Goal: Feedback & Contribution: Submit feedback/report problem

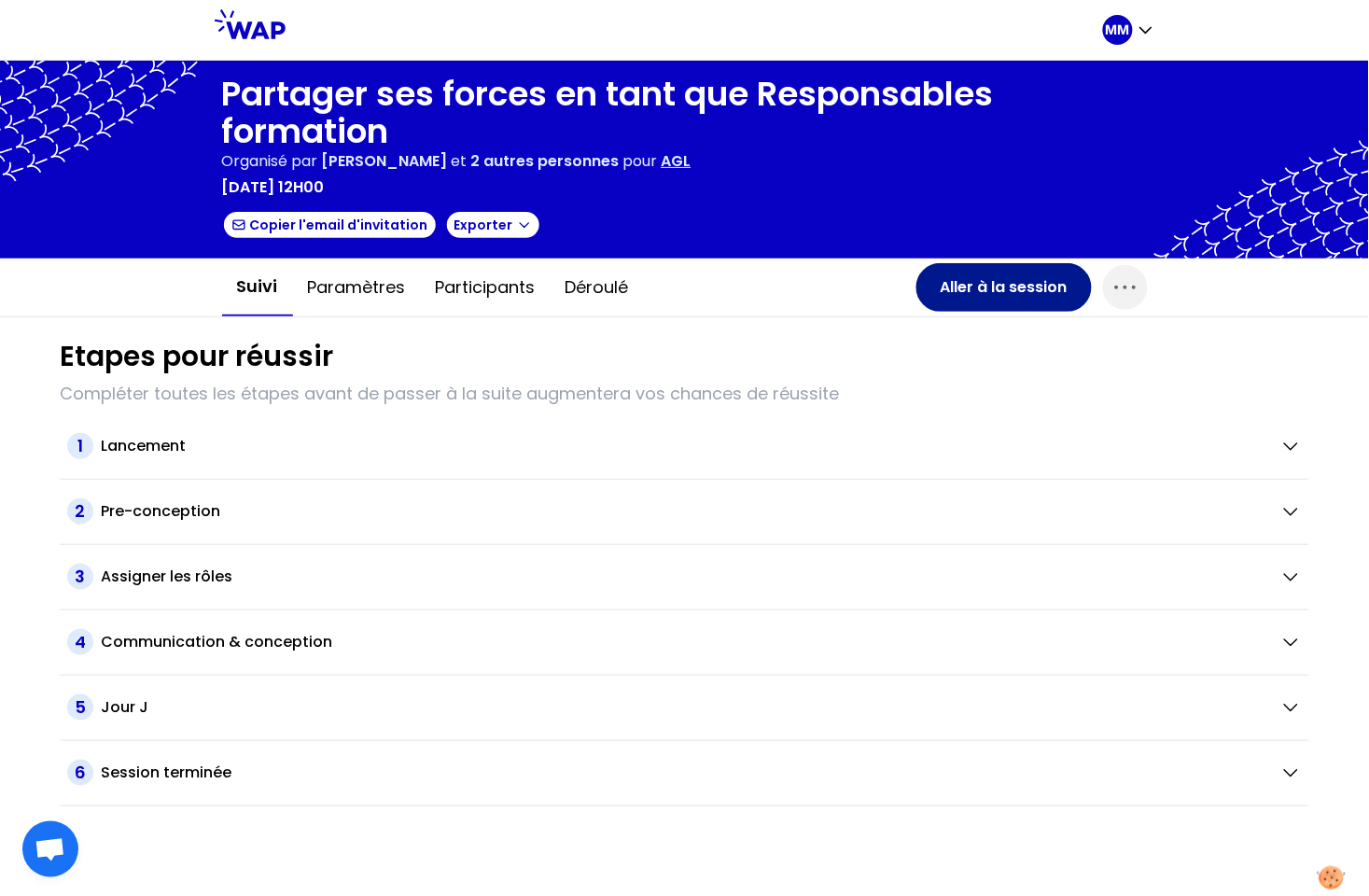
click at [944, 285] on button "Aller à la session" at bounding box center [1004, 287] width 176 height 49
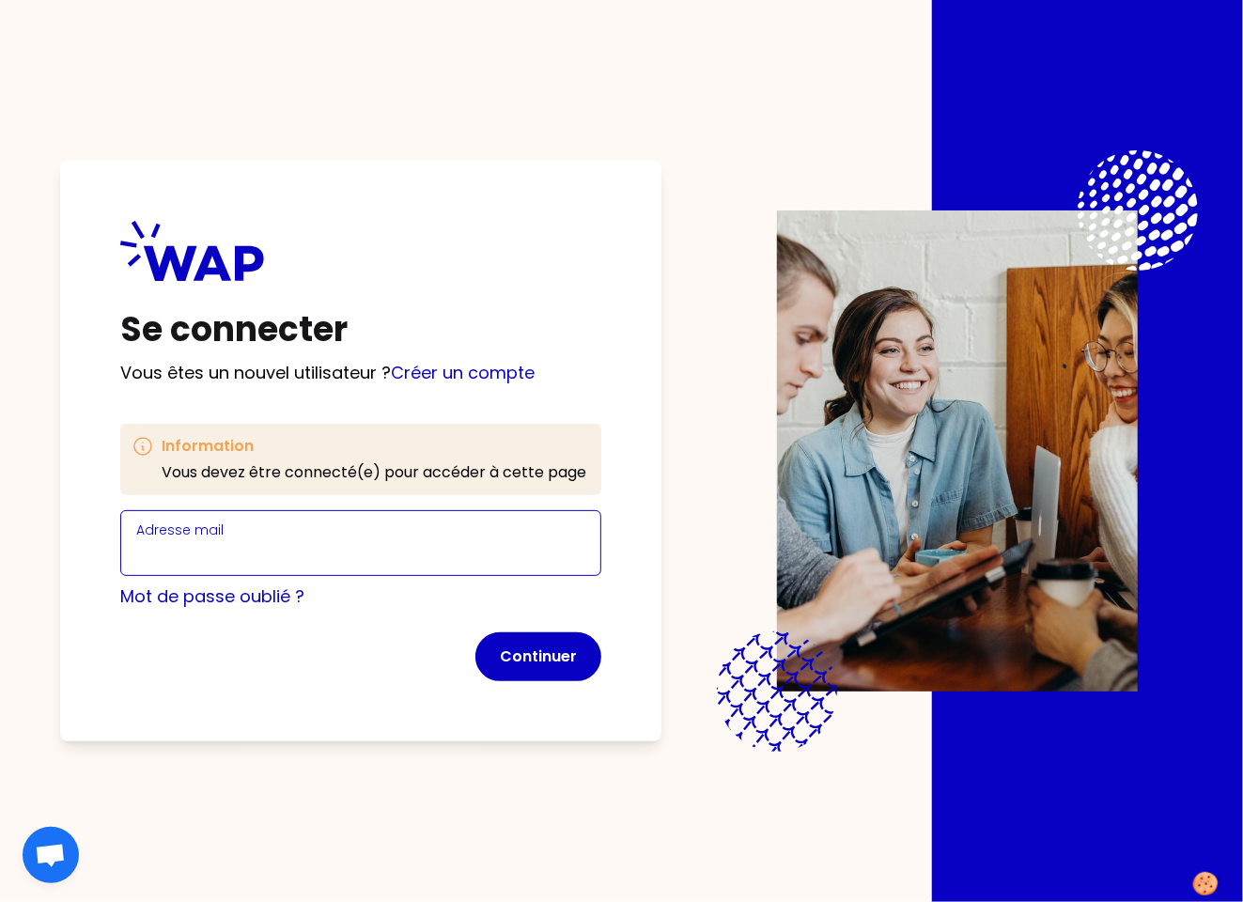
click at [421, 547] on input "Adresse mail" at bounding box center [360, 554] width 449 height 26
type input "marie-solveig@wearepeers.com"
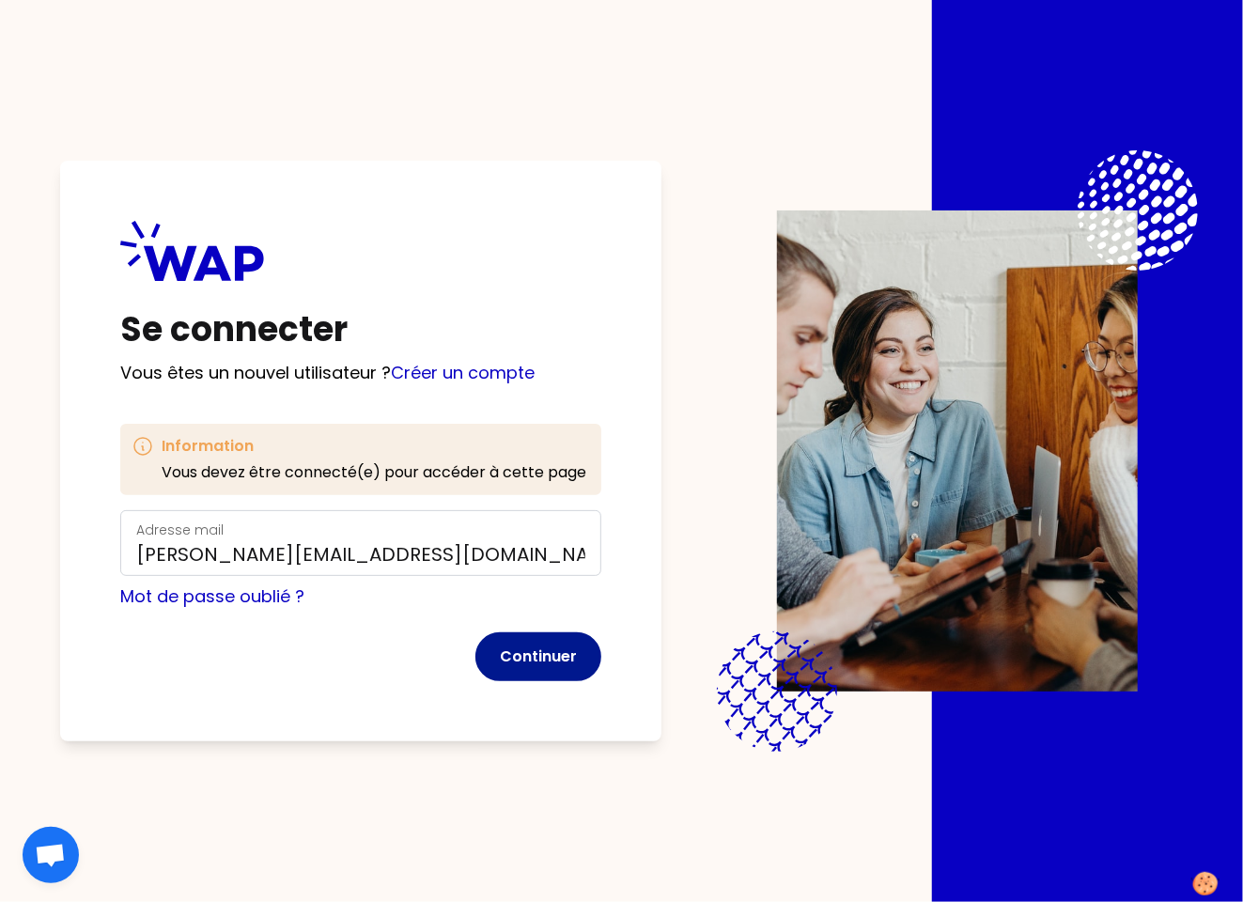
click at [510, 654] on button "Continuer" at bounding box center [538, 656] width 126 height 49
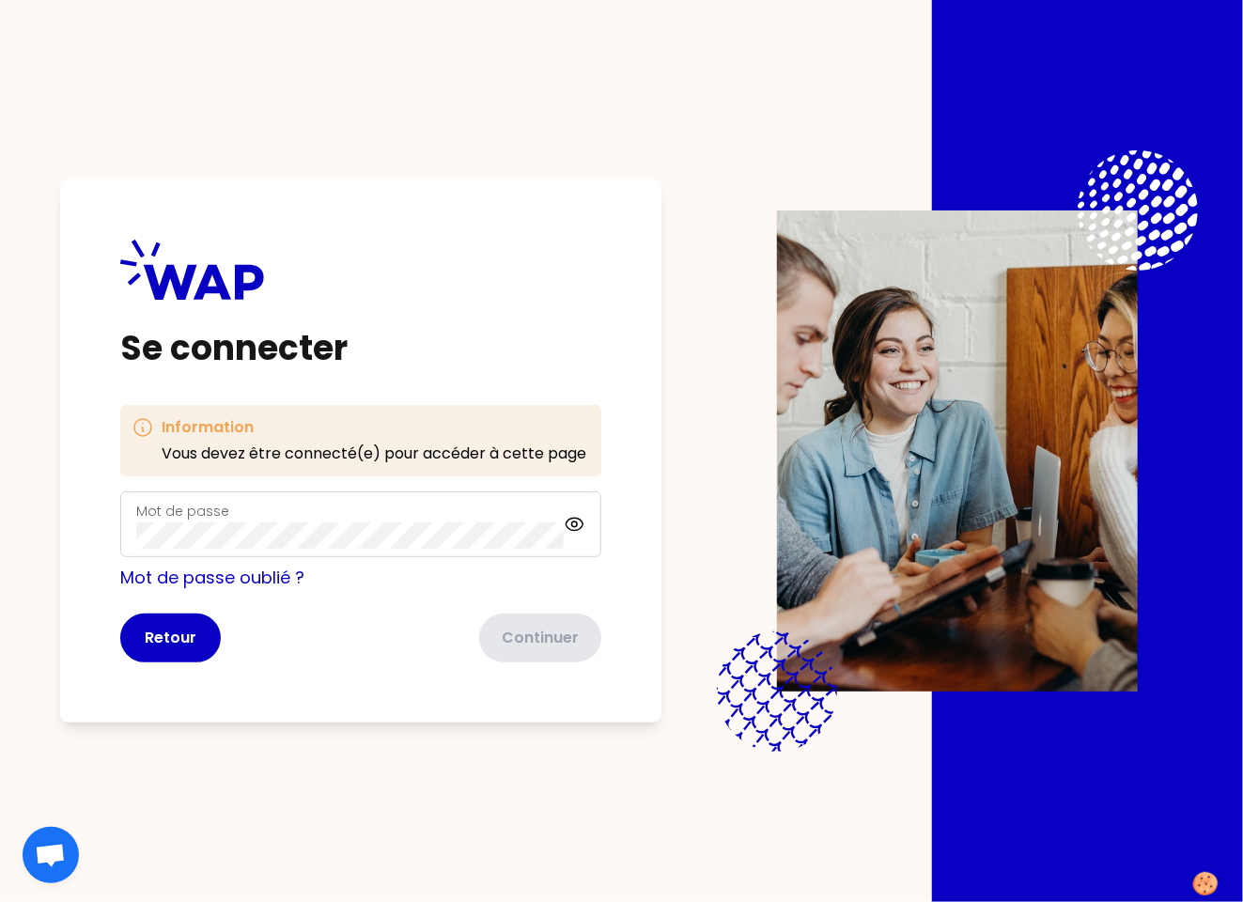
click at [365, 518] on div "Mot de passe" at bounding box center [349, 524] width 427 height 49
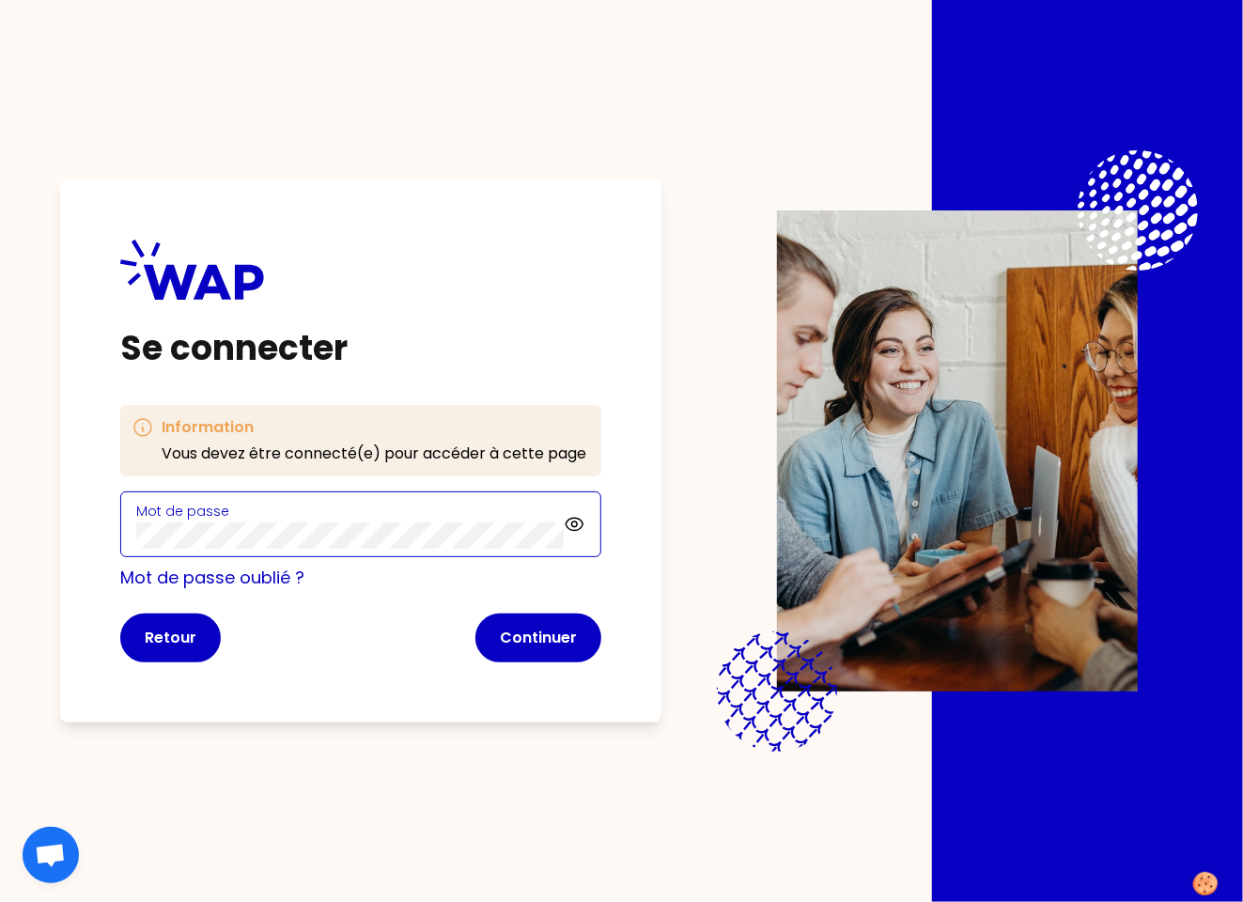
click button "Continuer" at bounding box center [538, 637] width 126 height 49
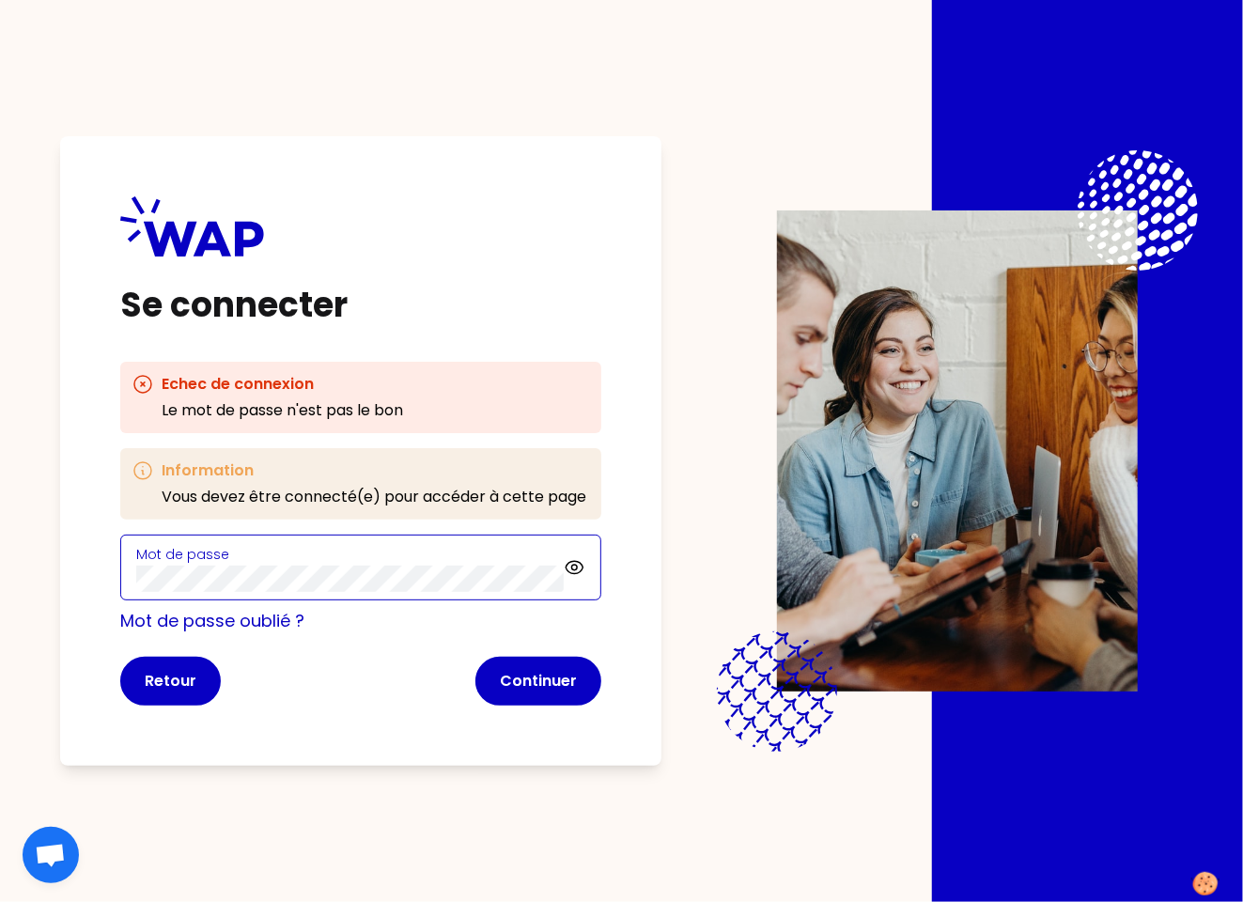
click button "Continuer" at bounding box center [538, 681] width 126 height 49
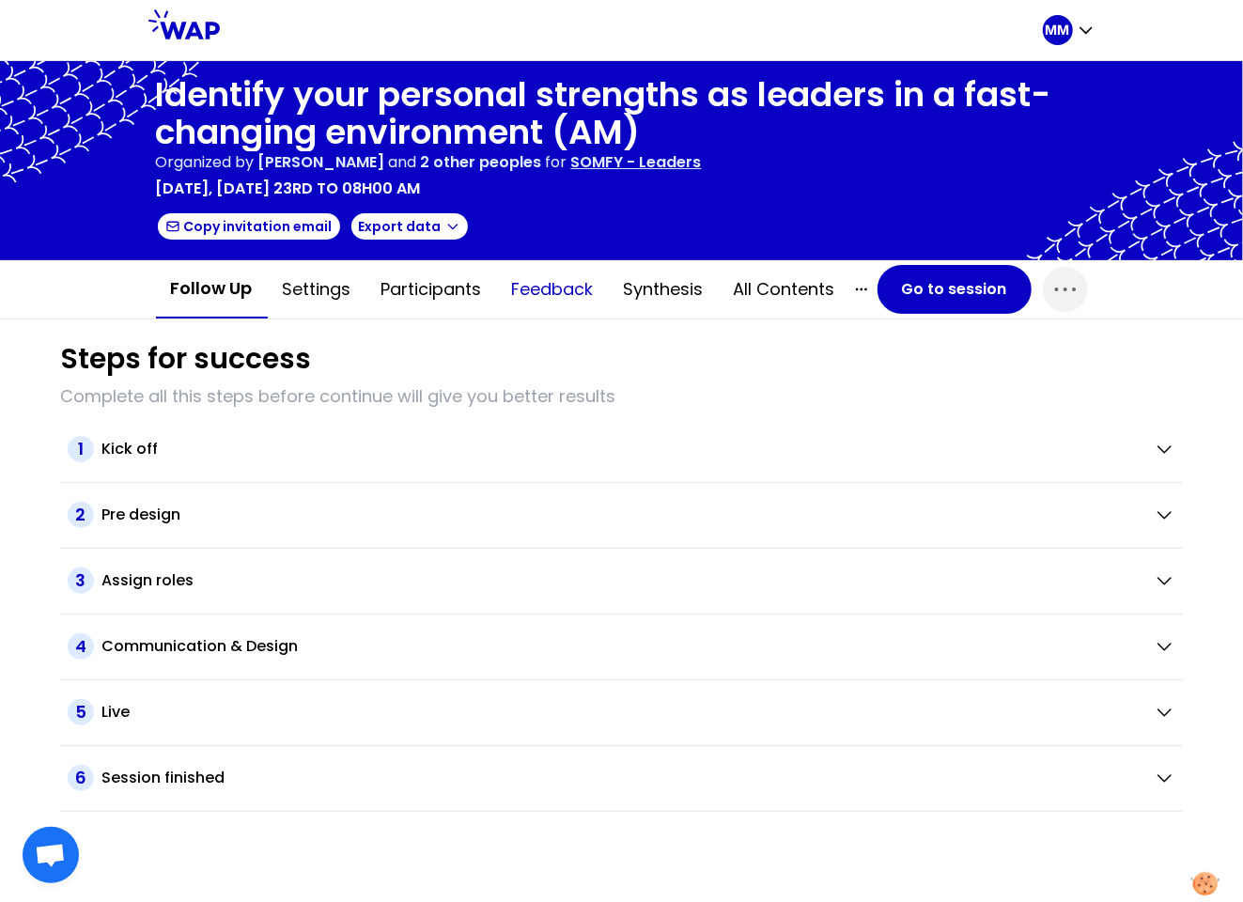
click at [562, 285] on button "Feedback" at bounding box center [553, 289] width 112 height 56
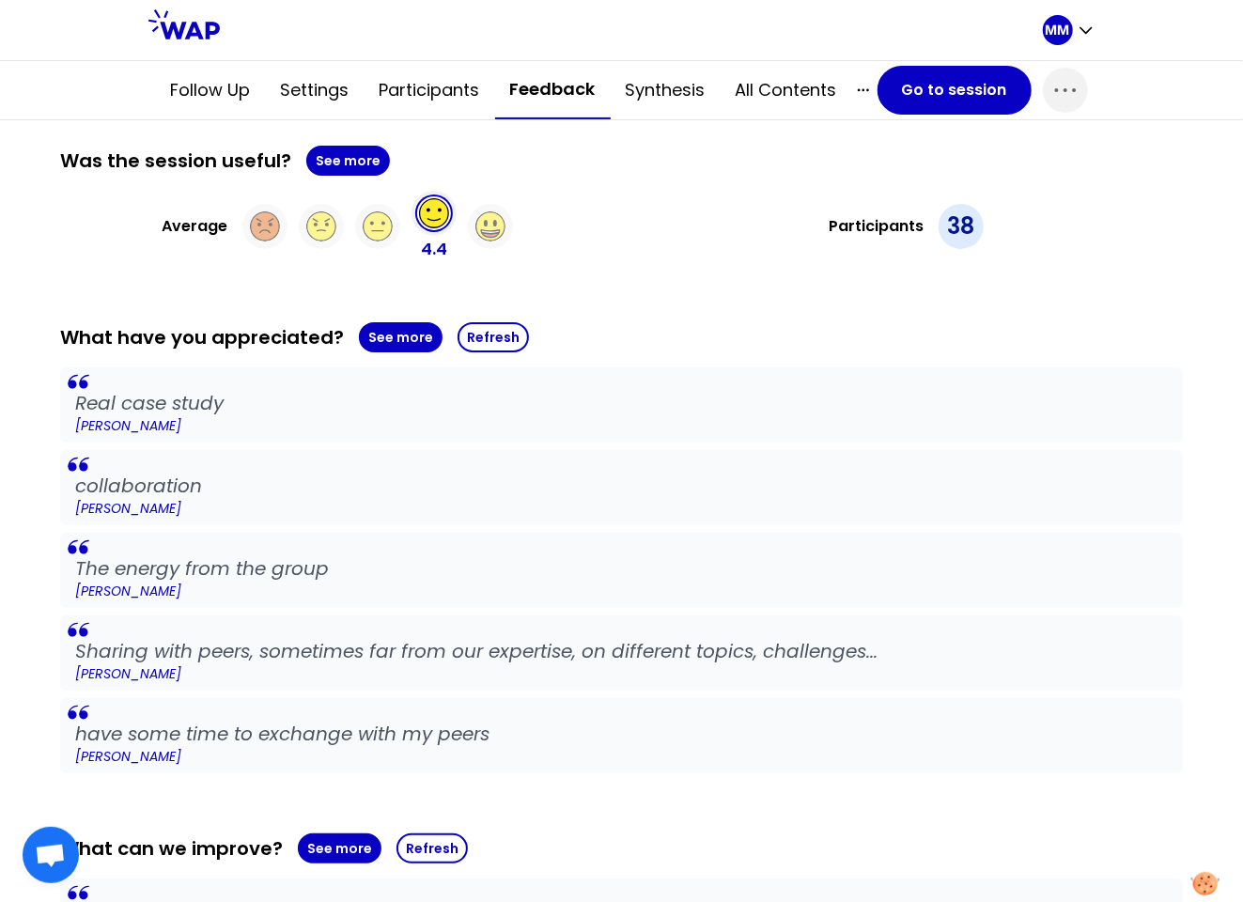
scroll to position [286, 0]
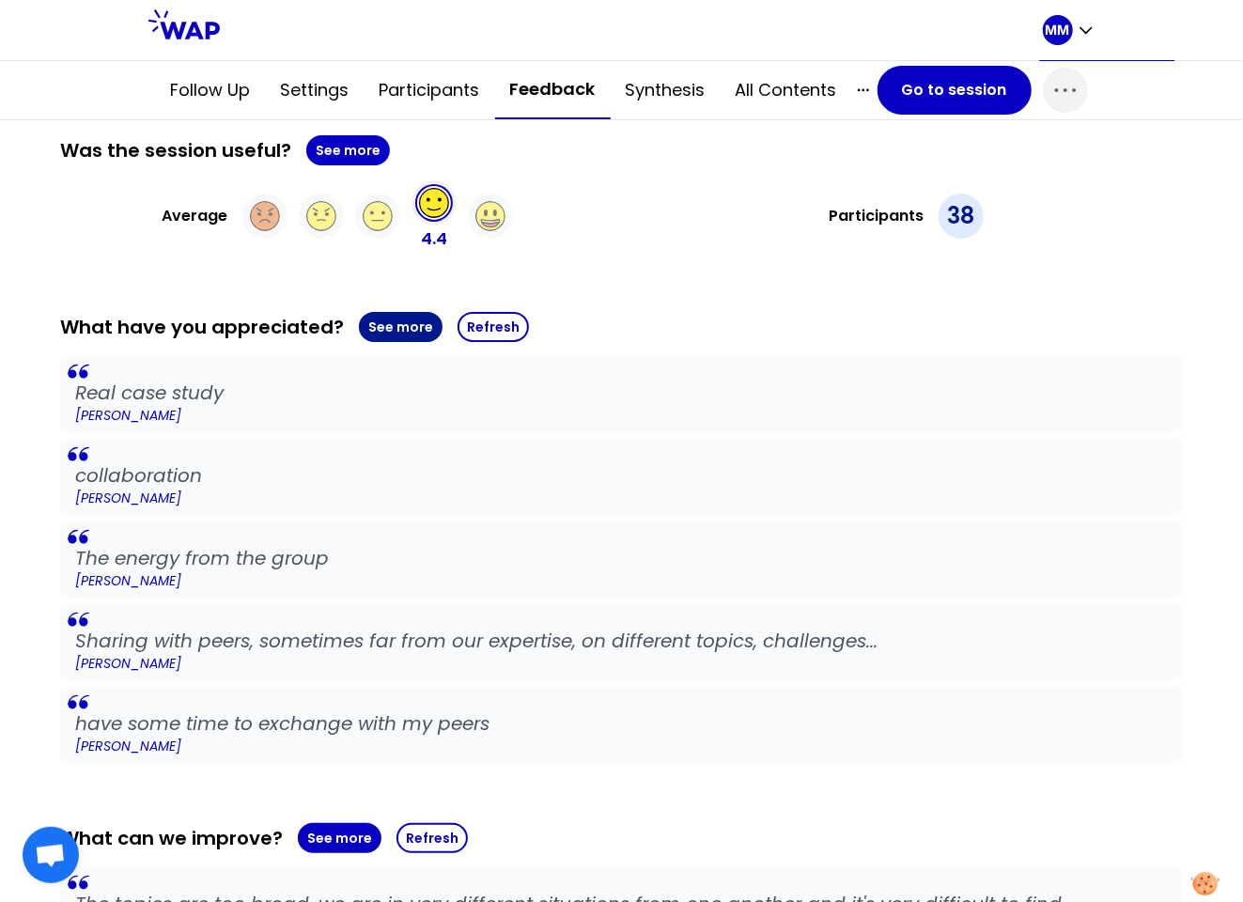
click at [392, 320] on button "See more" at bounding box center [401, 327] width 84 height 30
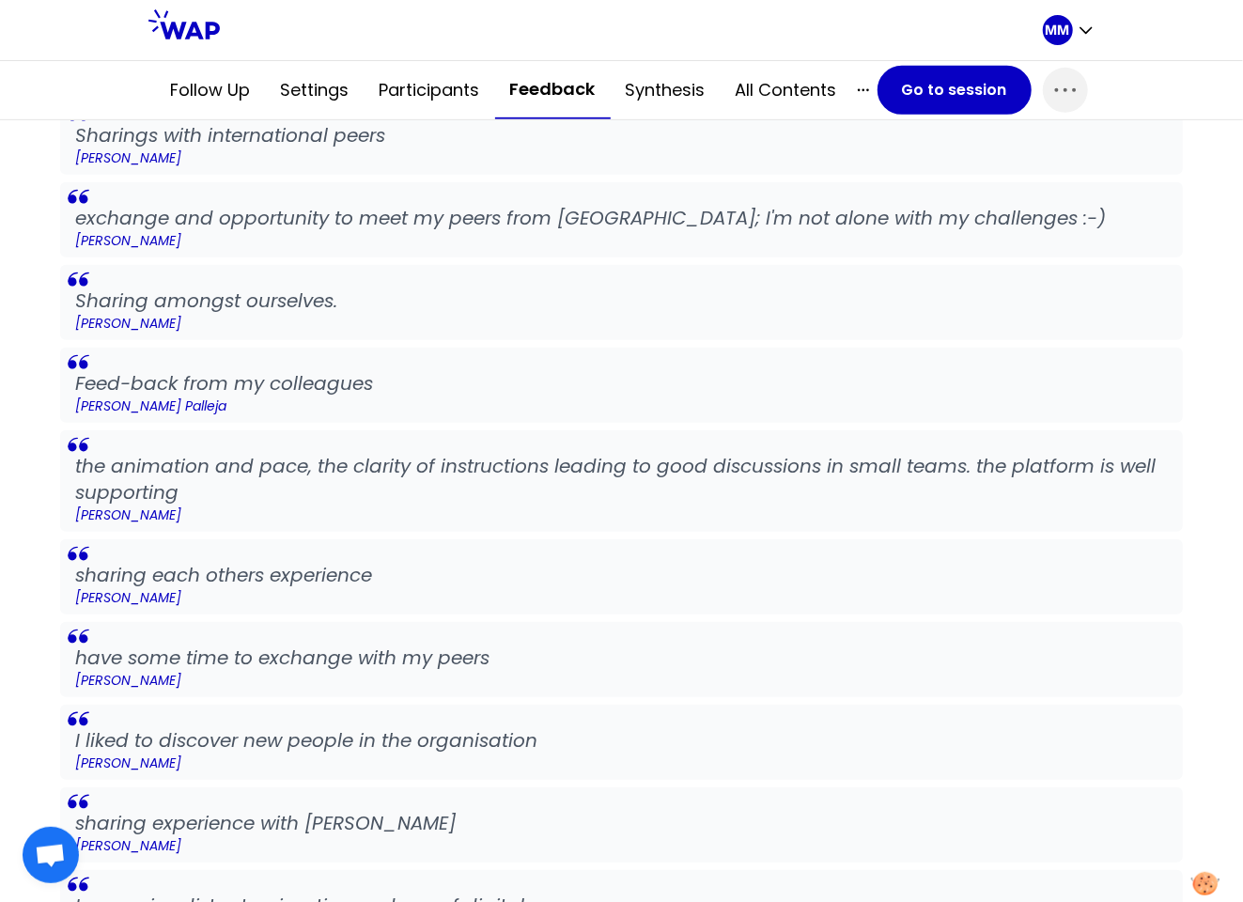
scroll to position [550, 0]
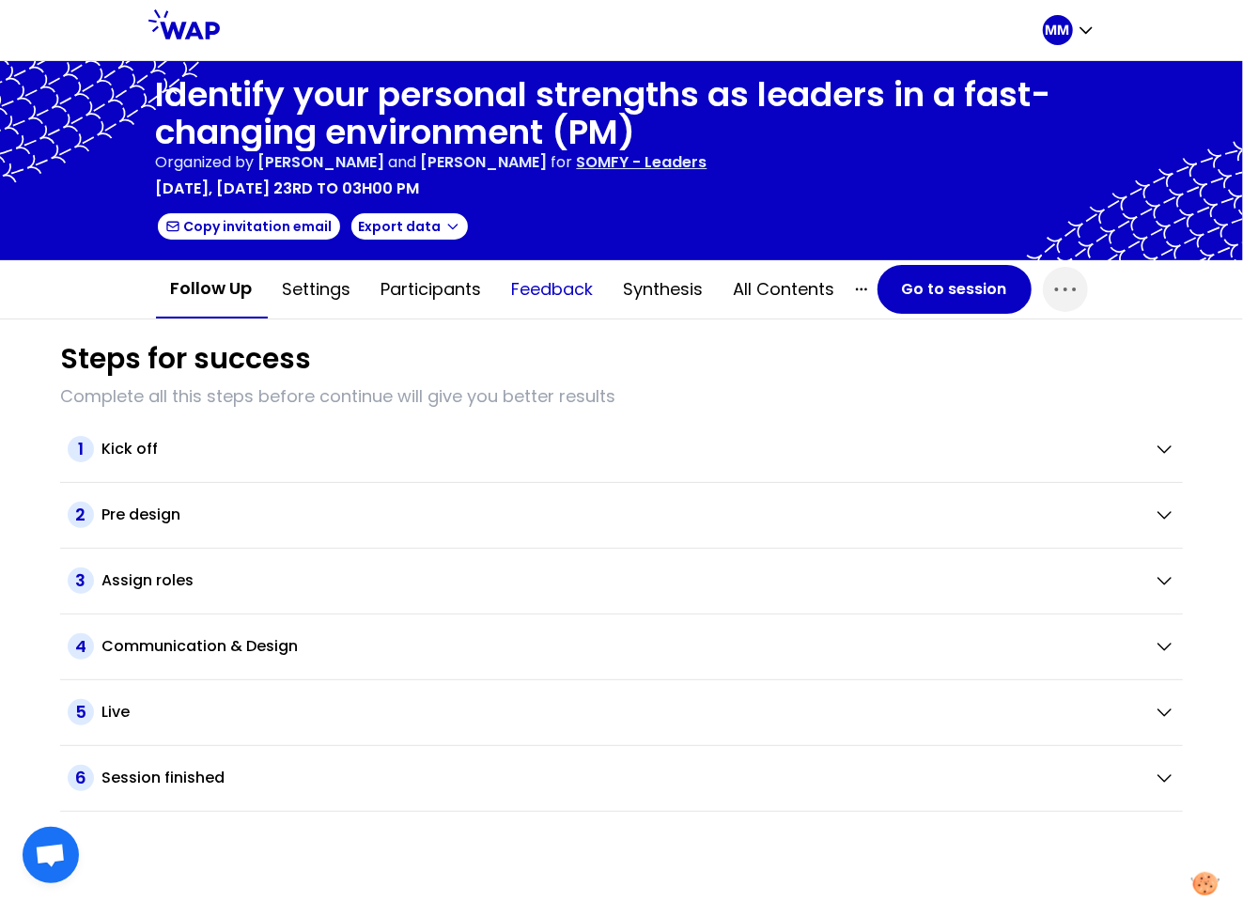
click at [573, 281] on button "Feedback" at bounding box center [553, 289] width 112 height 56
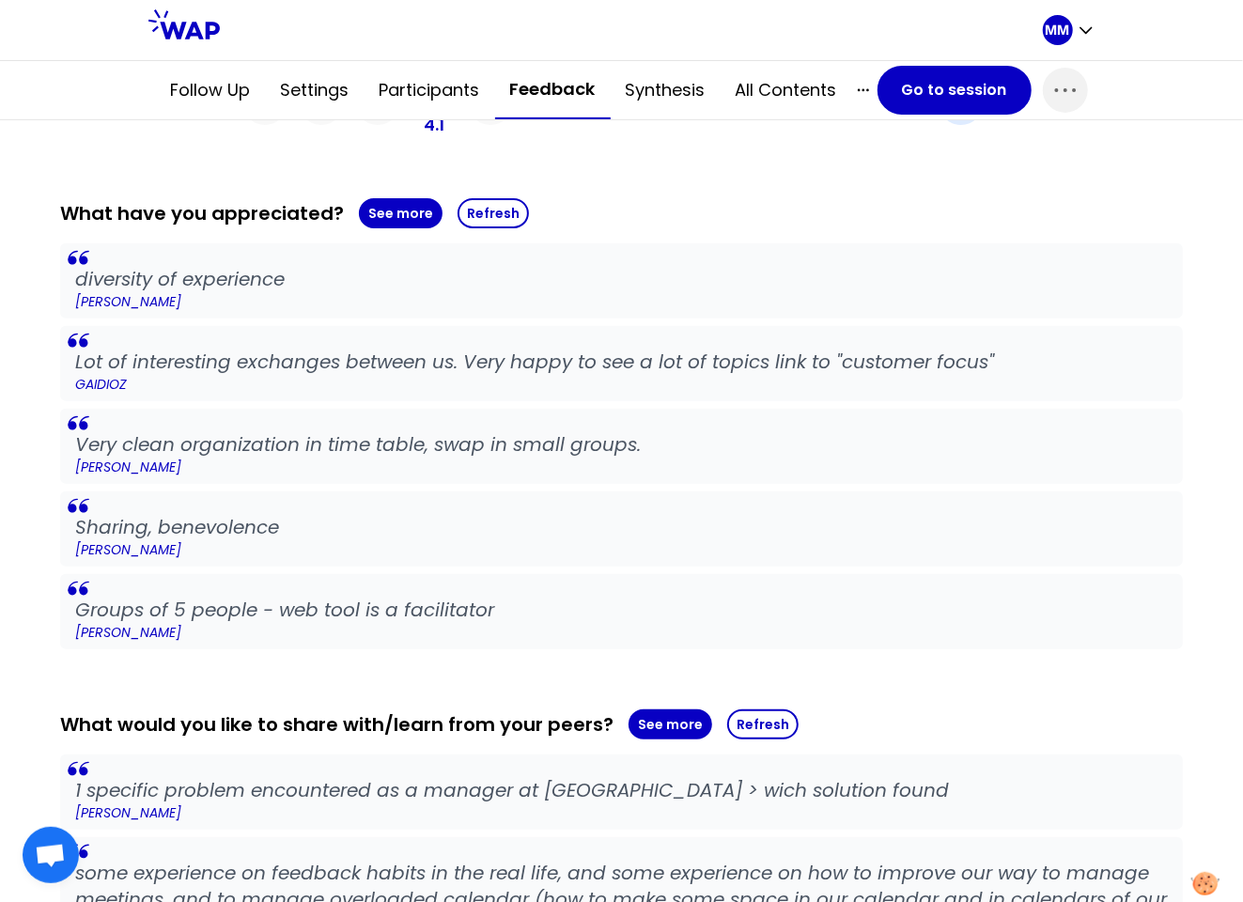
scroll to position [402, 0]
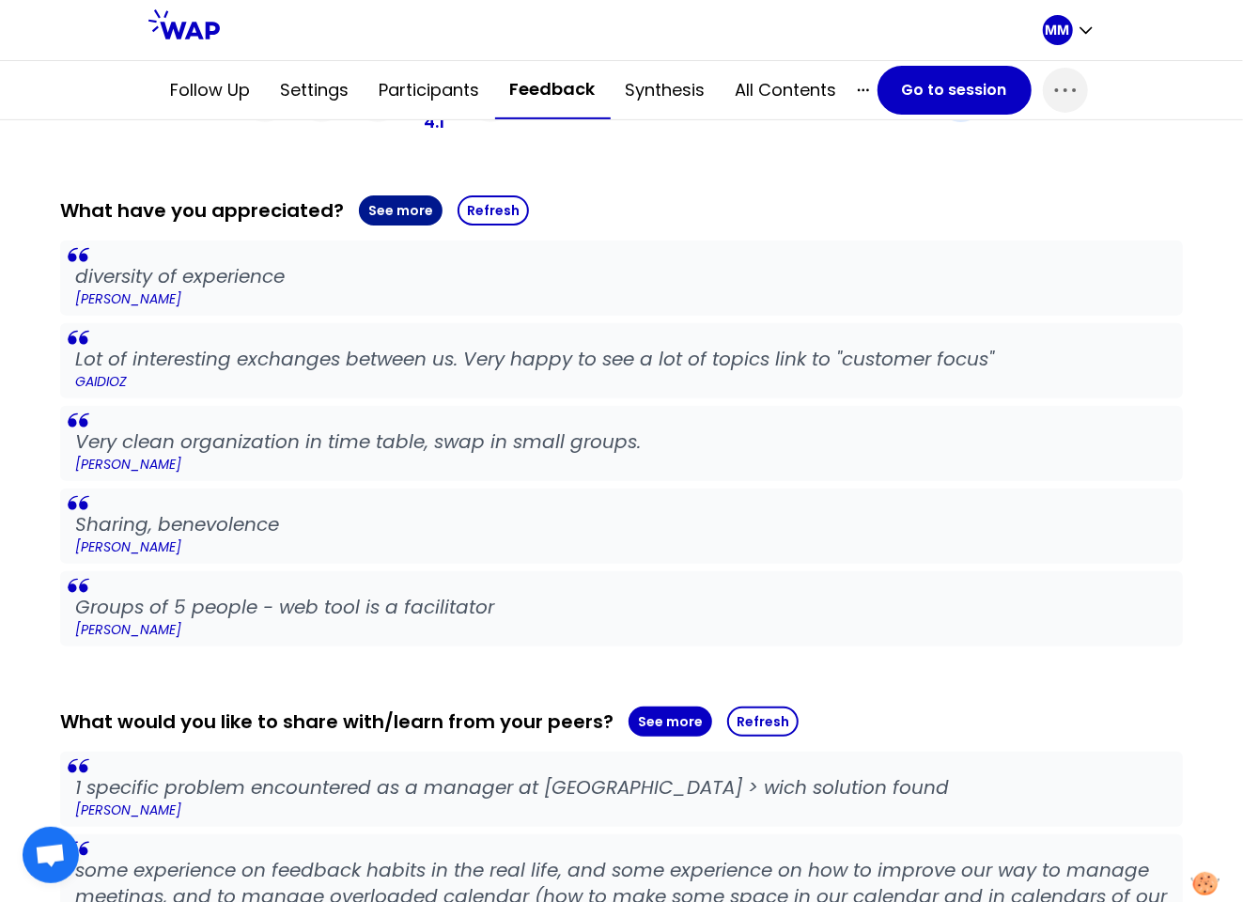
click at [387, 207] on button "See more" at bounding box center [401, 210] width 84 height 30
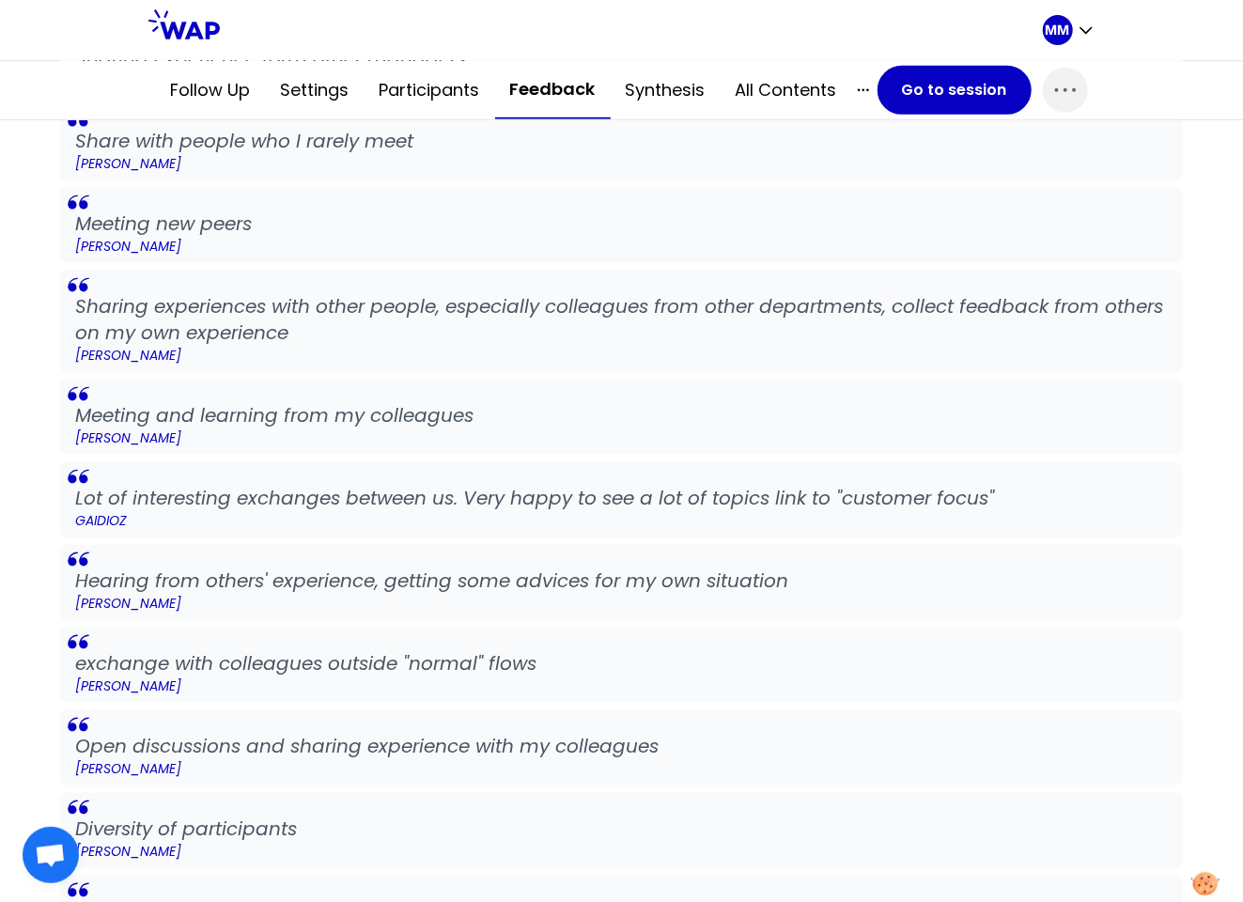
scroll to position [710, 0]
